Goal: Task Accomplishment & Management: Use online tool/utility

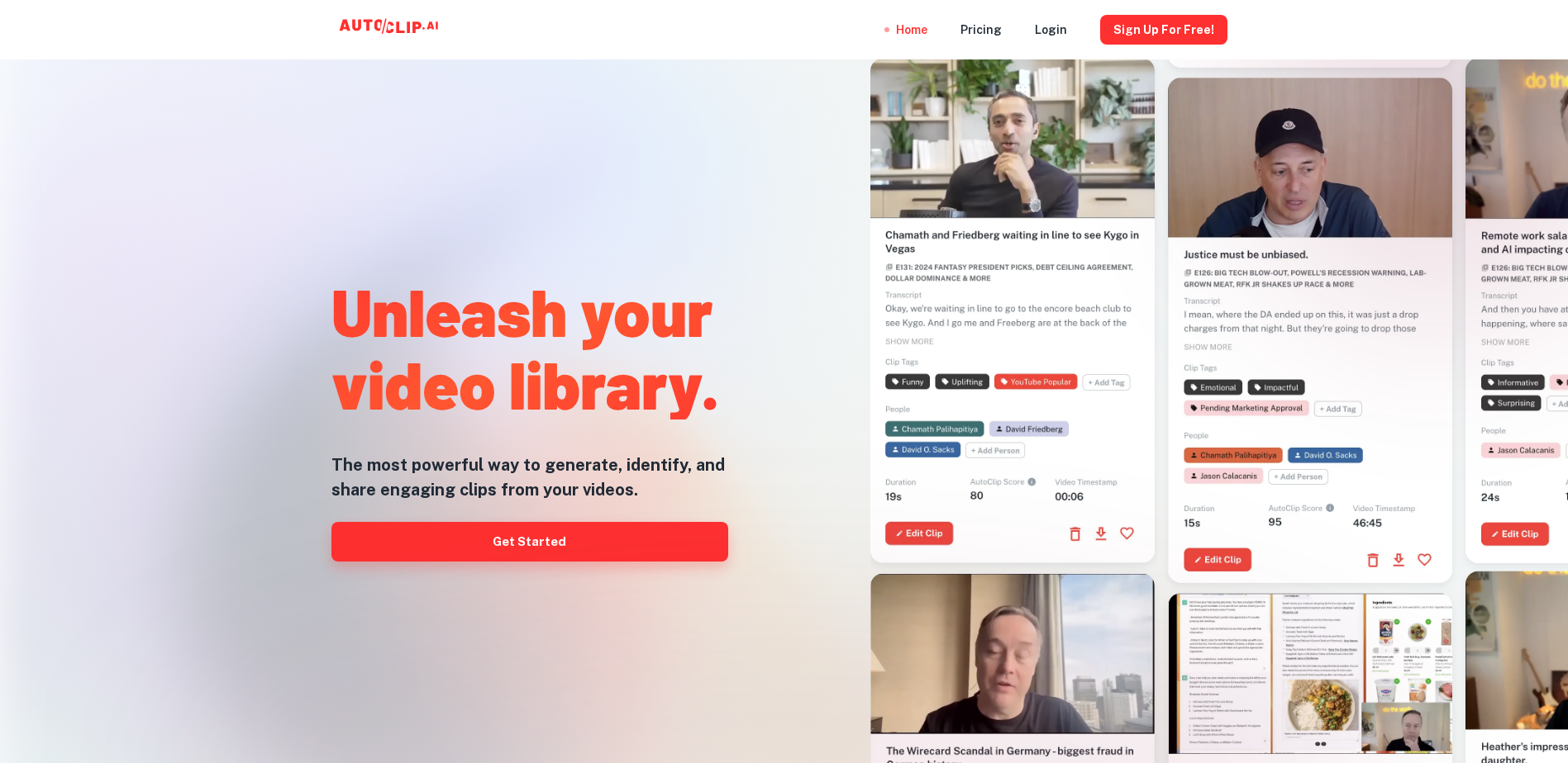
click at [557, 528] on link "Get Started" at bounding box center [530, 541] width 397 height 39
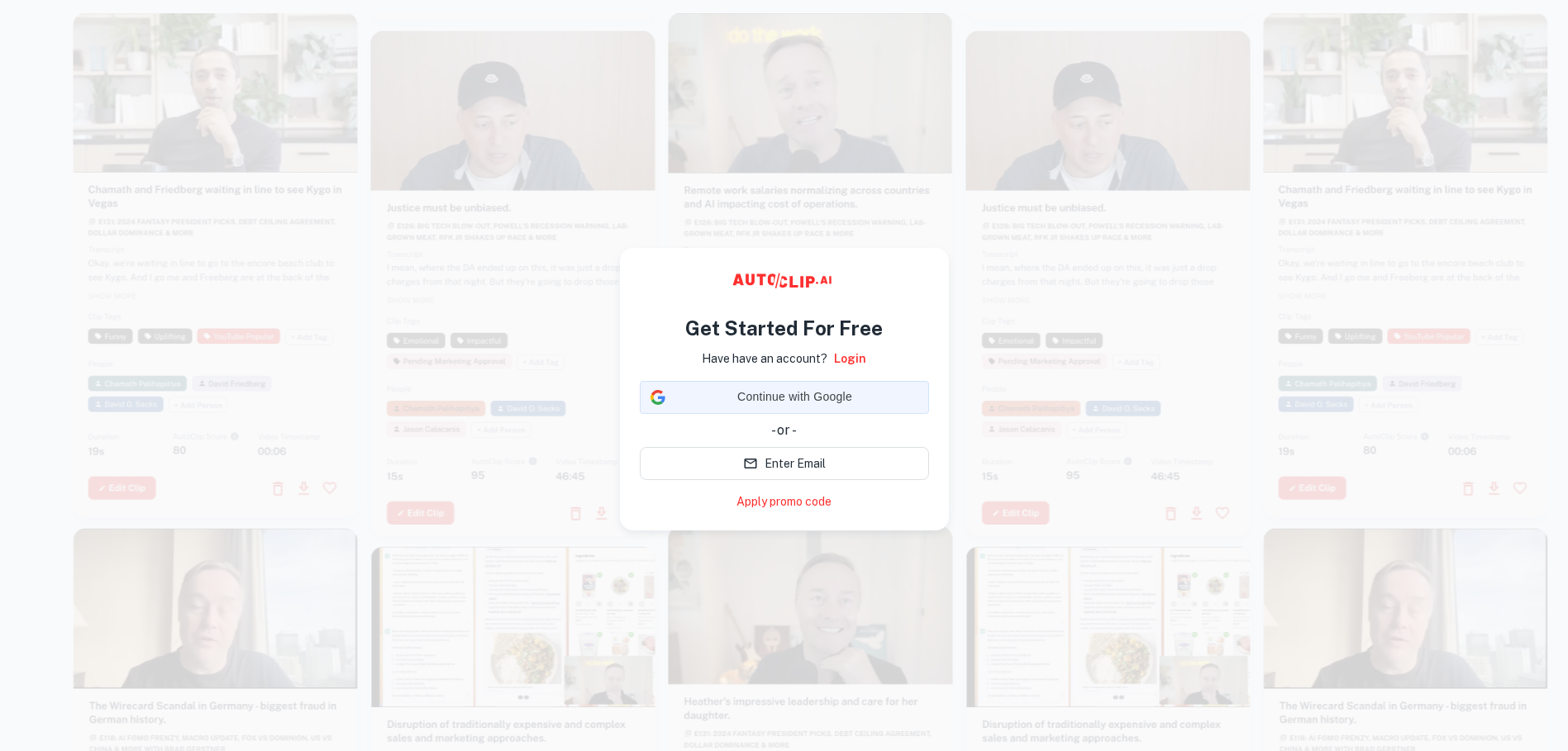
click at [640, 414] on iframe at bounding box center [640, 414] width 0 height 0
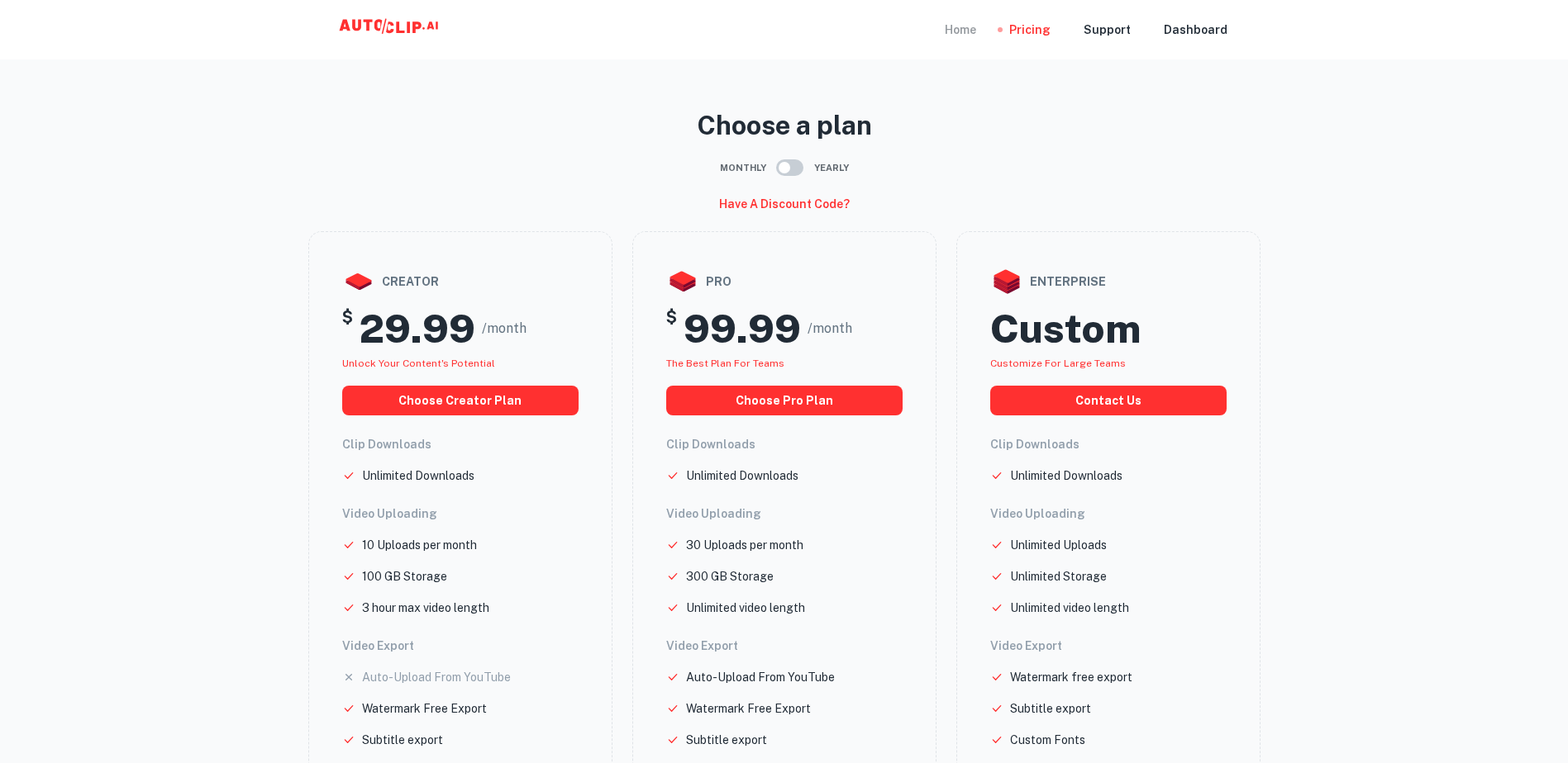
click at [976, 38] on div "Home" at bounding box center [960, 30] width 32 height 59
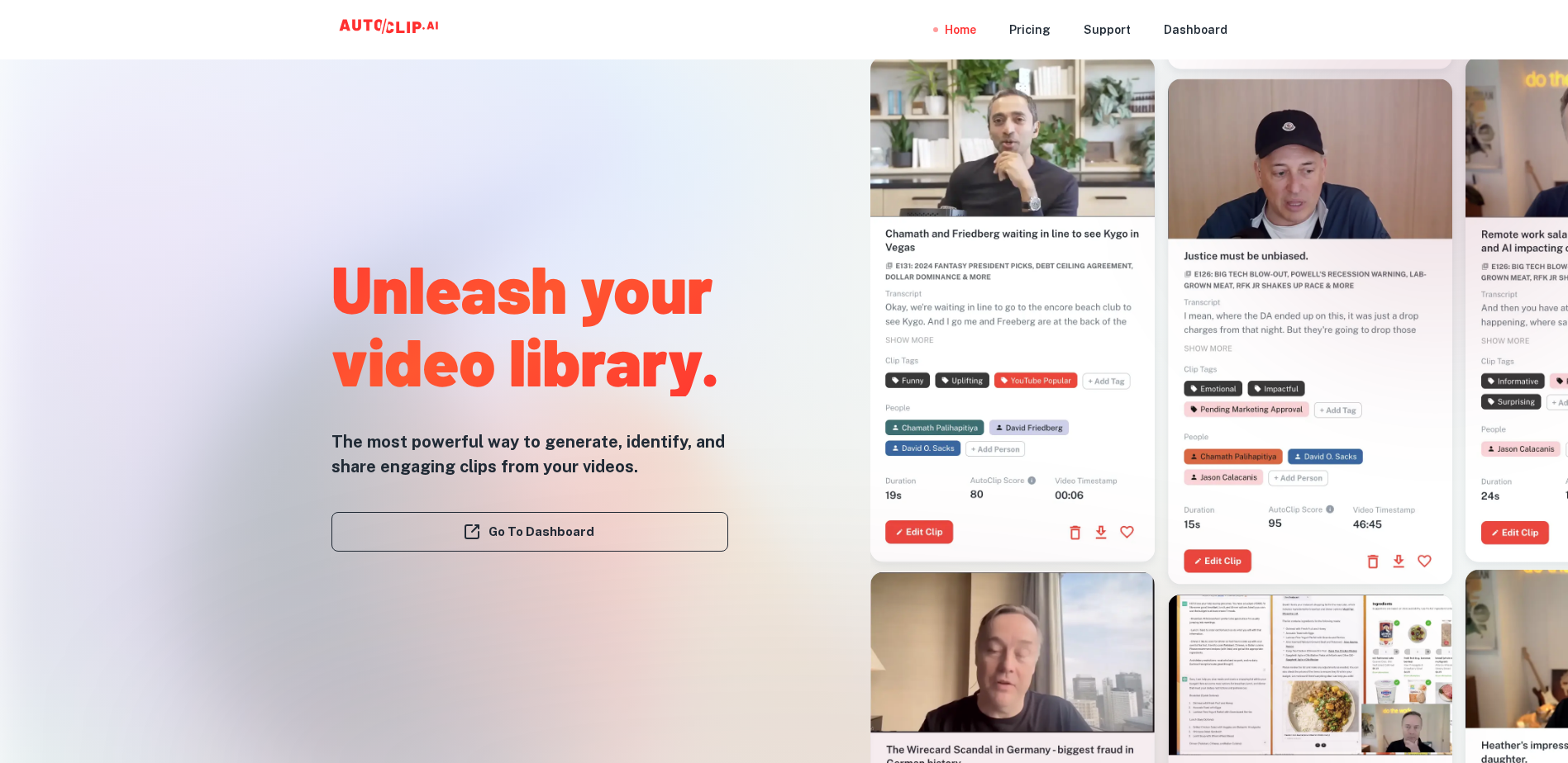
click at [603, 509] on div "Go To Dashboard" at bounding box center [530, 531] width 397 height 105
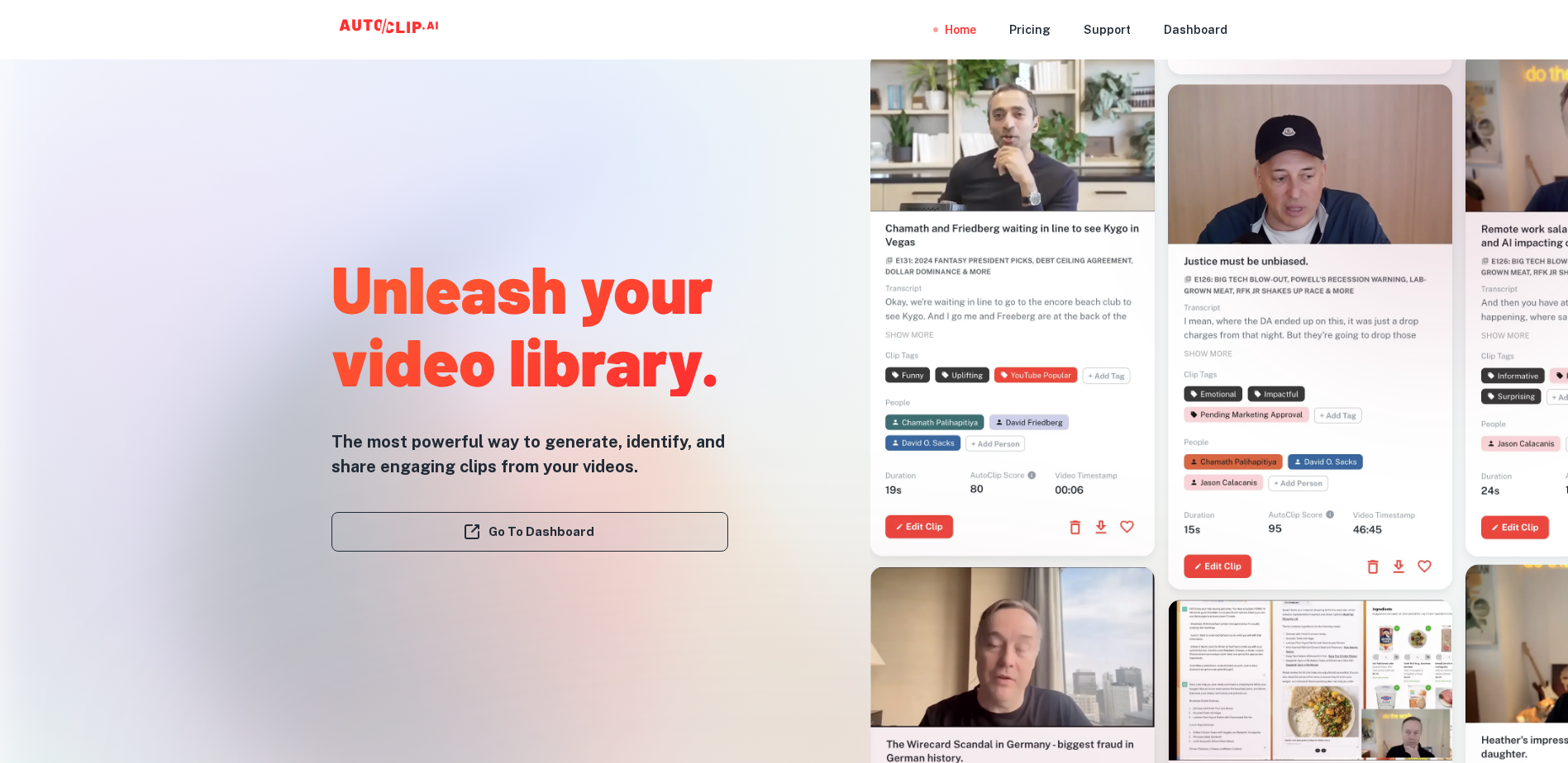
click at [599, 536] on link "Go To Dashboard" at bounding box center [530, 531] width 397 height 39
